Goal: Navigation & Orientation: Understand site structure

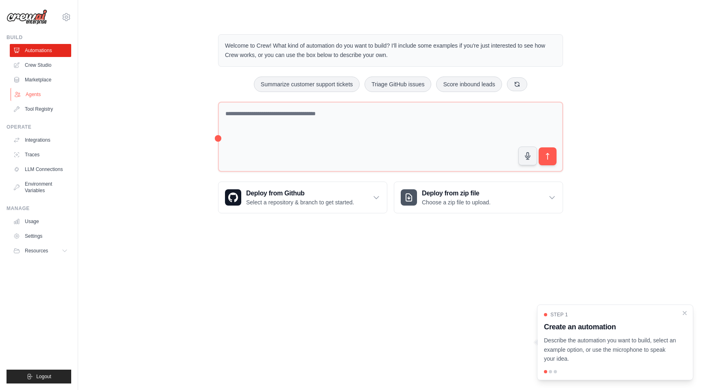
click at [36, 91] on link "Agents" at bounding box center [41, 94] width 61 height 13
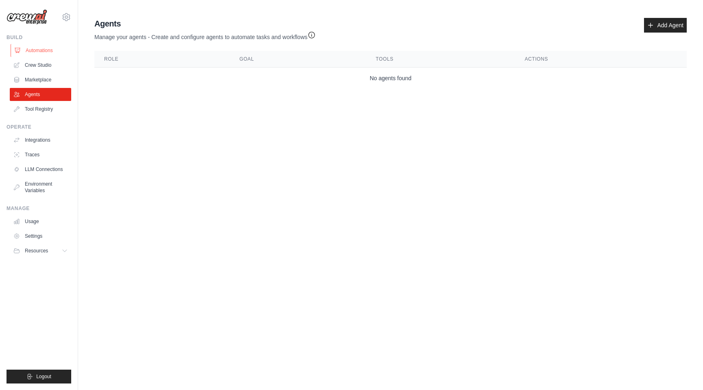
click at [43, 50] on link "Automations" at bounding box center [41, 50] width 61 height 13
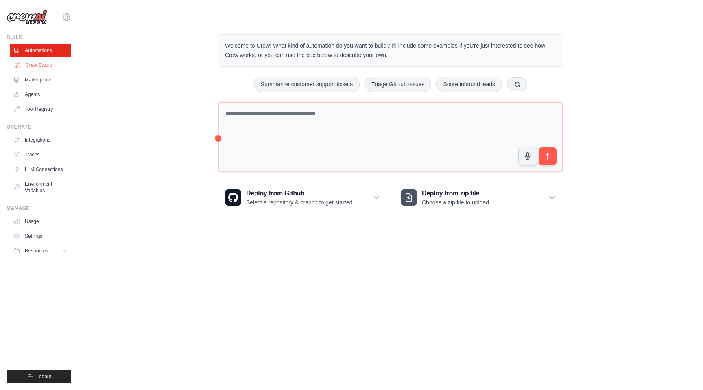
click at [39, 64] on link "Crew Studio" at bounding box center [41, 65] width 61 height 13
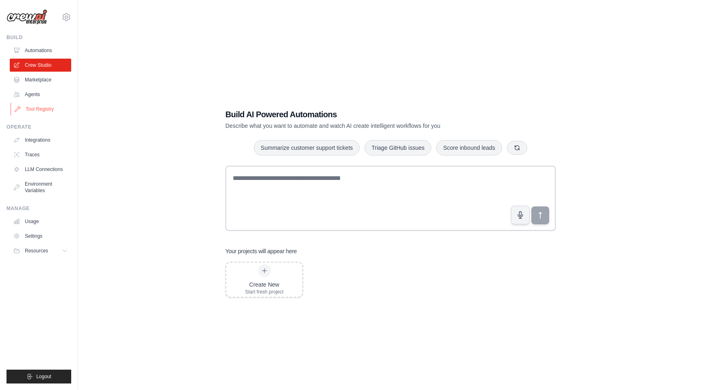
click at [42, 107] on link "Tool Registry" at bounding box center [41, 108] width 61 height 13
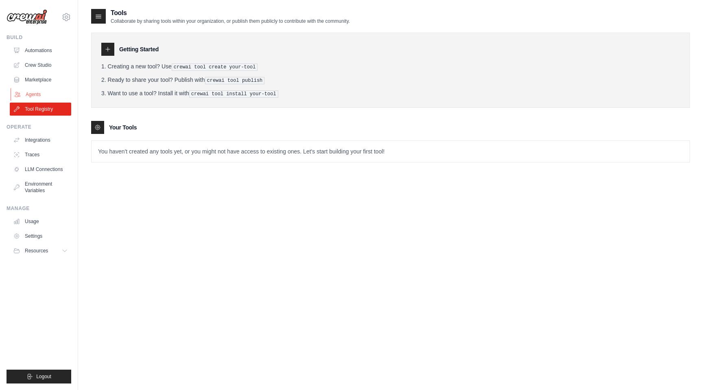
click at [28, 95] on link "Agents" at bounding box center [41, 94] width 61 height 13
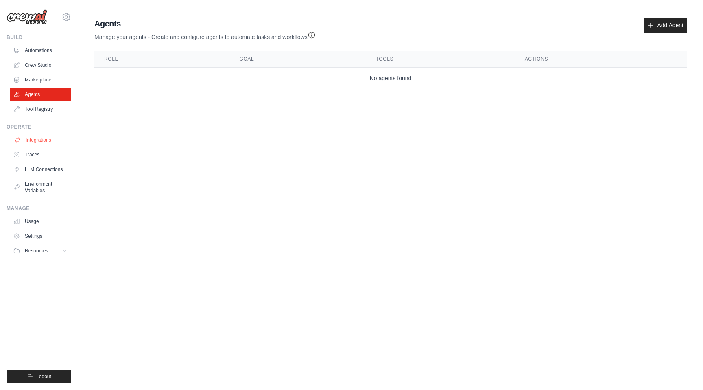
click at [43, 138] on link "Integrations" at bounding box center [41, 139] width 61 height 13
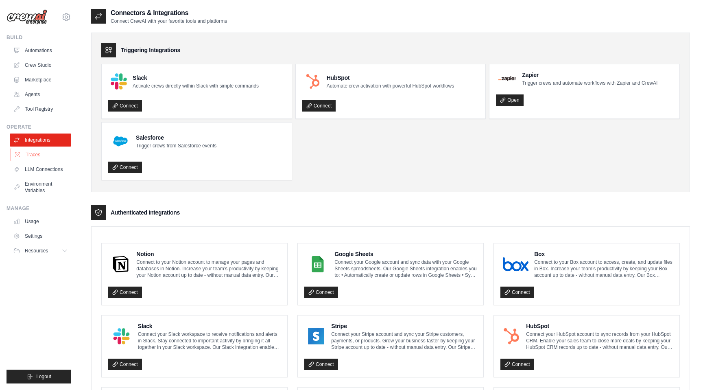
click at [33, 154] on link "Traces" at bounding box center [41, 154] width 61 height 13
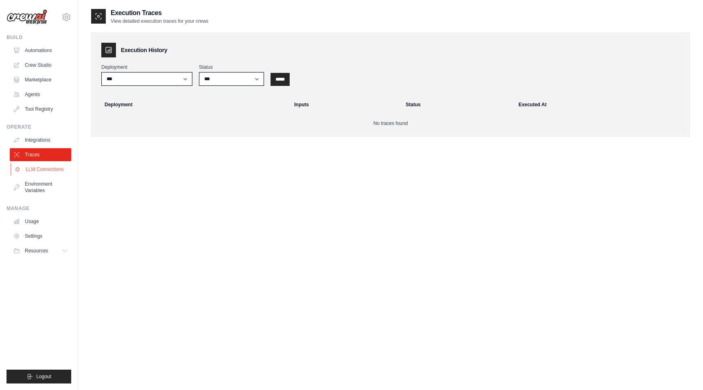
click at [43, 168] on link "LLM Connections" at bounding box center [41, 169] width 61 height 13
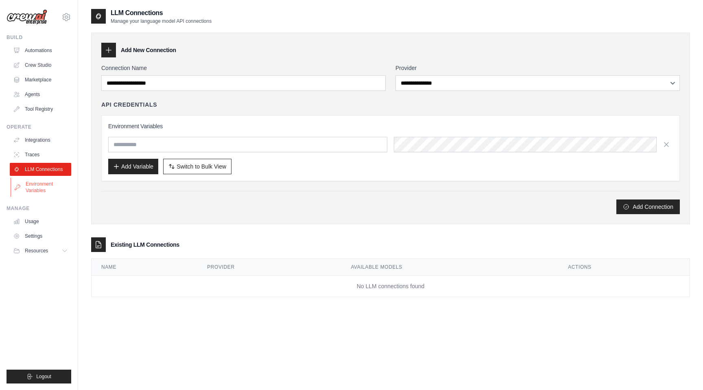
click at [39, 184] on link "Environment Variables" at bounding box center [41, 187] width 61 height 20
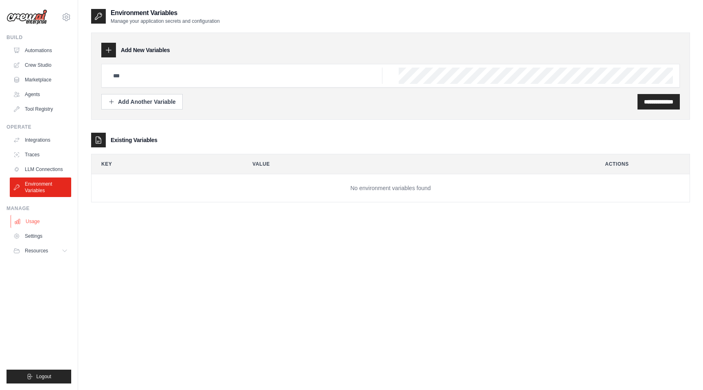
click at [35, 222] on link "Usage" at bounding box center [41, 221] width 61 height 13
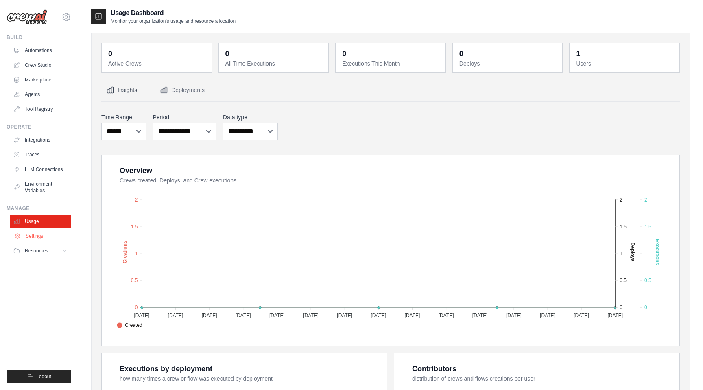
click at [35, 235] on link "Settings" at bounding box center [41, 235] width 61 height 13
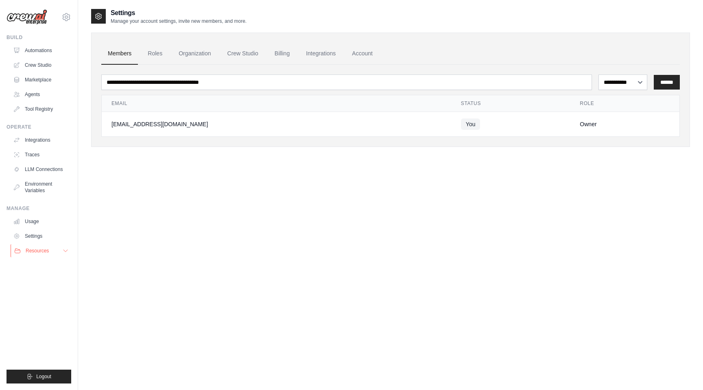
click at [40, 248] on span "Resources" at bounding box center [37, 250] width 23 height 7
